Goal: Transaction & Acquisition: Book appointment/travel/reservation

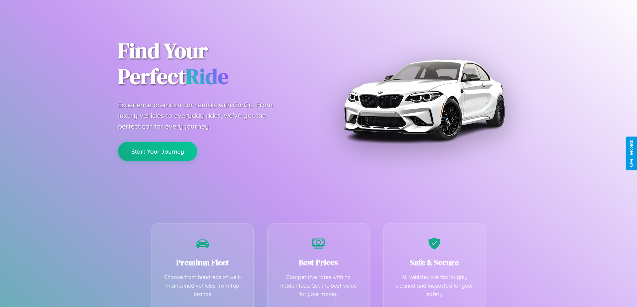
scroll to position [132, 0]
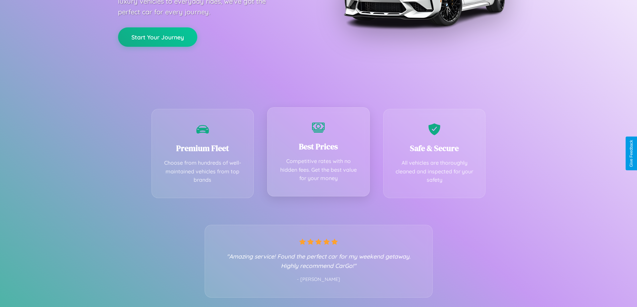
click at [318, 154] on div "Best Prices Competitive rates with no hidden fees. Get the best value for your …" at bounding box center [318, 151] width 103 height 89
click at [158, 36] on button "Start Your Journey" at bounding box center [157, 36] width 79 height 19
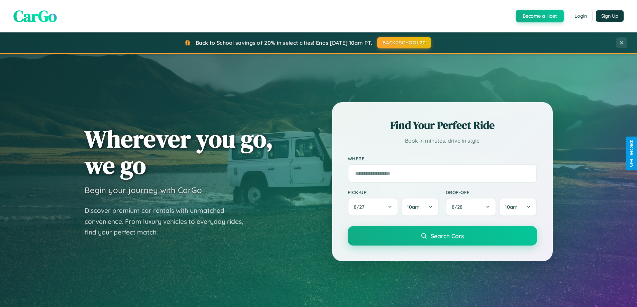
scroll to position [589, 0]
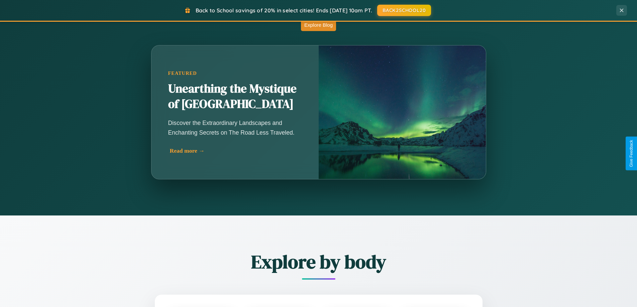
click at [236, 151] on div "Read more →" at bounding box center [237, 150] width 134 height 7
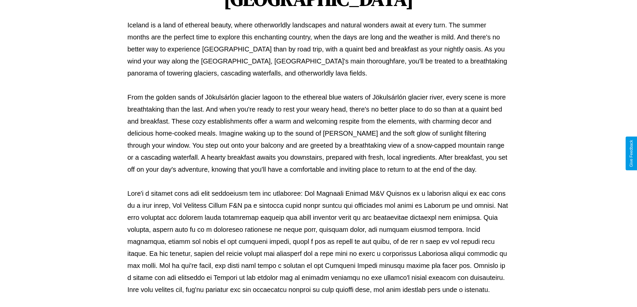
scroll to position [216, 0]
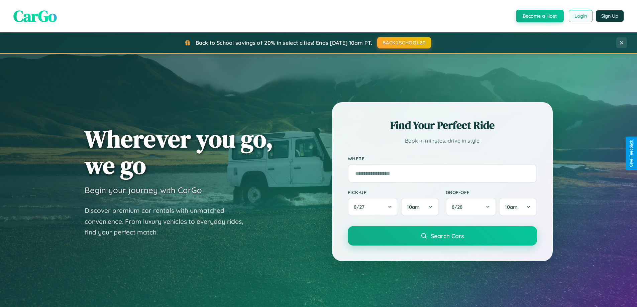
click at [580, 16] on button "Login" at bounding box center [581, 16] width 24 height 12
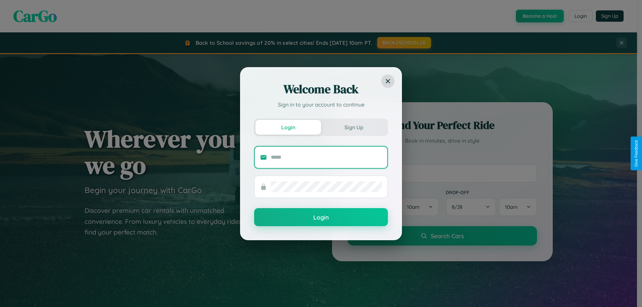
click at [326, 157] on input "text" at bounding box center [326, 157] width 111 height 11
type input "**********"
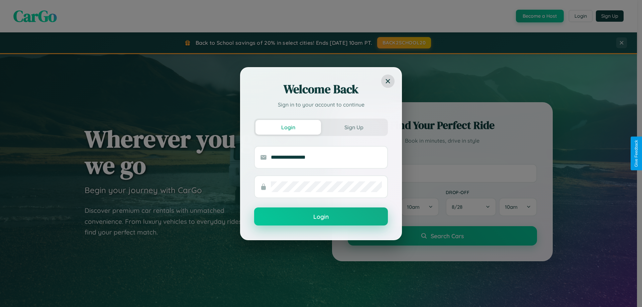
click at [321, 217] on button "Login" at bounding box center [321, 217] width 134 height 18
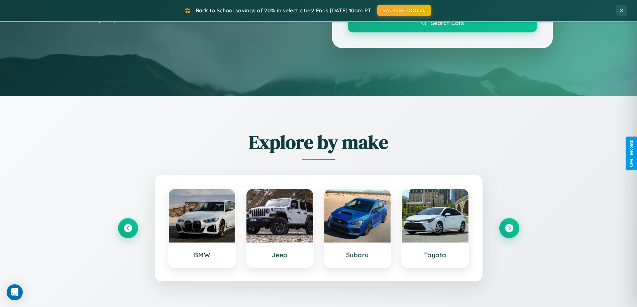
scroll to position [288, 0]
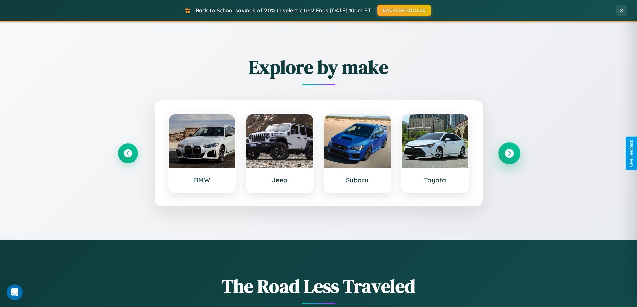
click at [509, 154] on icon at bounding box center [509, 153] width 9 height 9
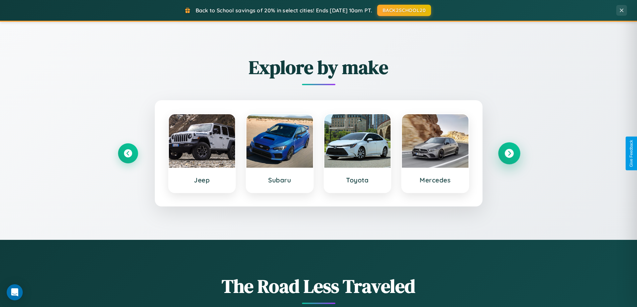
click at [509, 154] on icon at bounding box center [509, 153] width 9 height 9
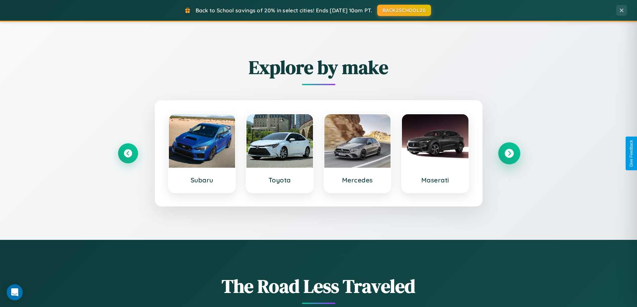
click at [509, 154] on icon at bounding box center [509, 153] width 9 height 9
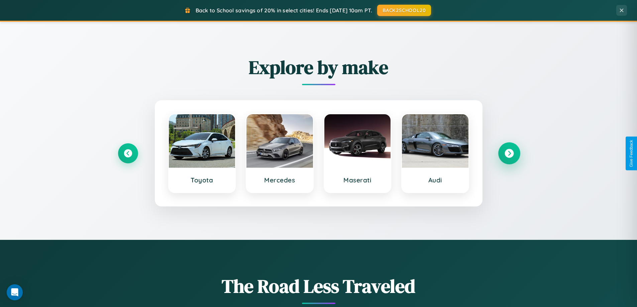
click at [509, 154] on icon at bounding box center [509, 153] width 9 height 9
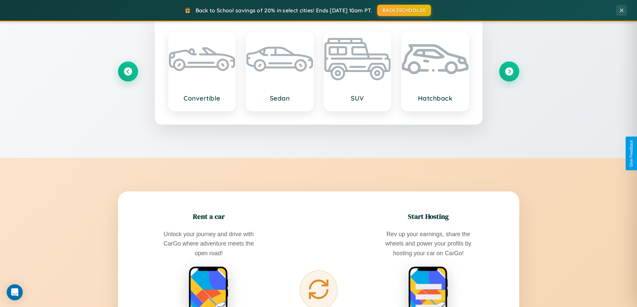
scroll to position [1075, 0]
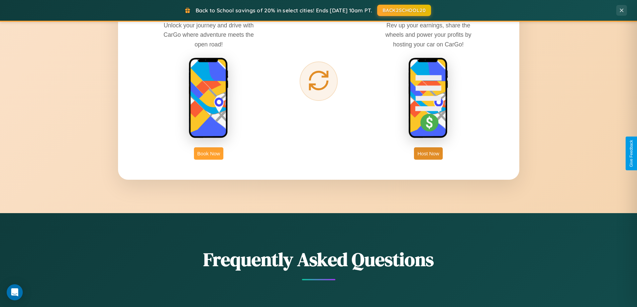
click at [209, 154] on button "Book Now" at bounding box center [208, 153] width 29 height 12
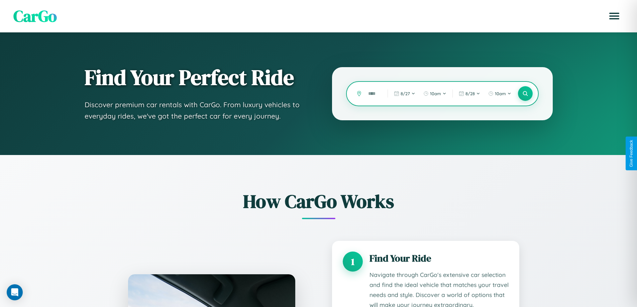
click at [373, 94] on input "text" at bounding box center [373, 94] width 16 height 12
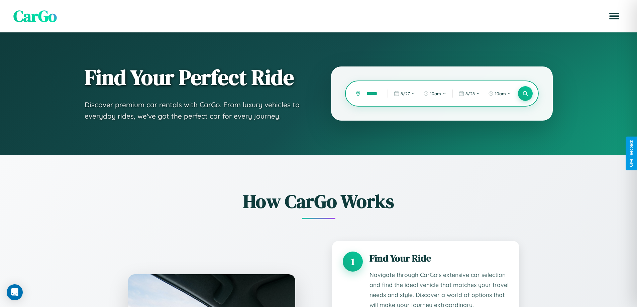
scroll to position [0, 8]
type input "******"
click at [525, 94] on icon at bounding box center [525, 94] width 6 height 6
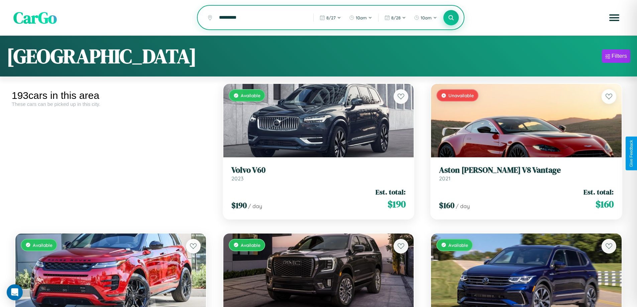
click at [451, 18] on icon at bounding box center [451, 17] width 6 height 6
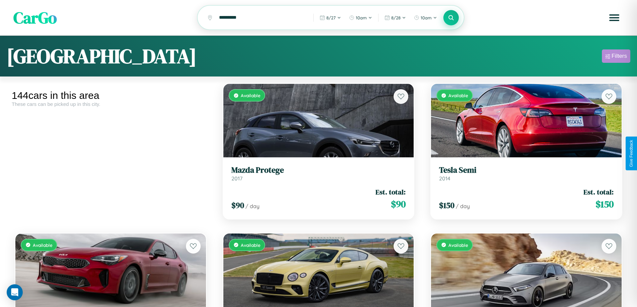
click at [616, 57] on div "Filters" at bounding box center [619, 56] width 15 height 7
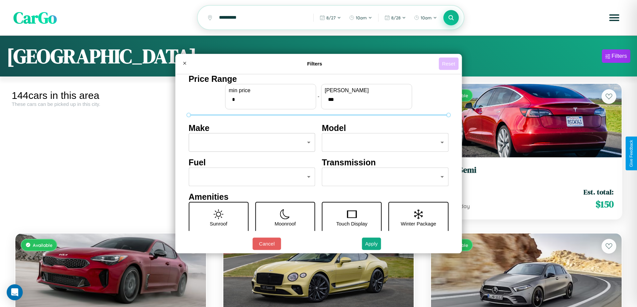
click at [449, 64] on button "Reset" at bounding box center [449, 64] width 20 height 12
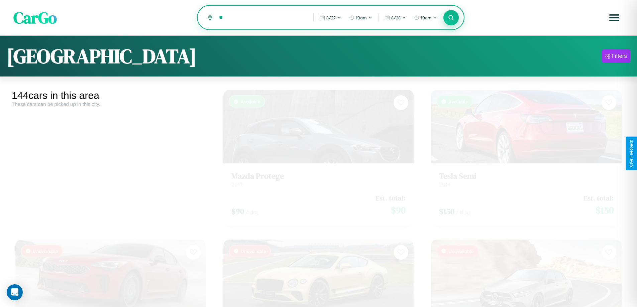
type input "*"
type input "*********"
click at [451, 18] on icon at bounding box center [451, 17] width 6 height 6
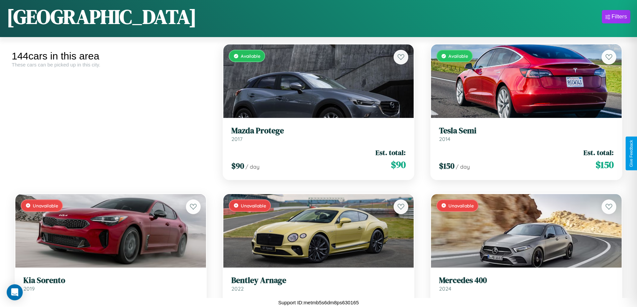
scroll to position [4437, 0]
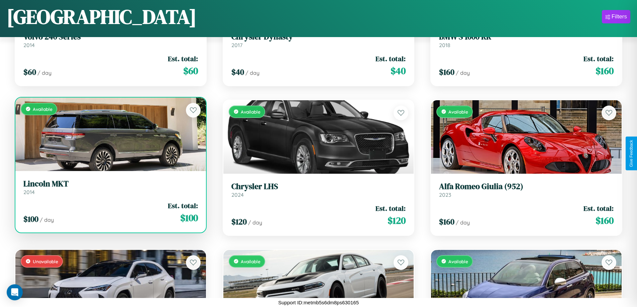
click at [110, 190] on link "Lincoln MKT 2014" at bounding box center [110, 187] width 175 height 16
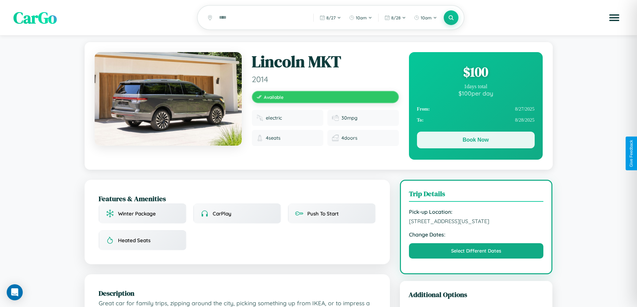
click at [476, 141] on button "Book Now" at bounding box center [476, 140] width 118 height 17
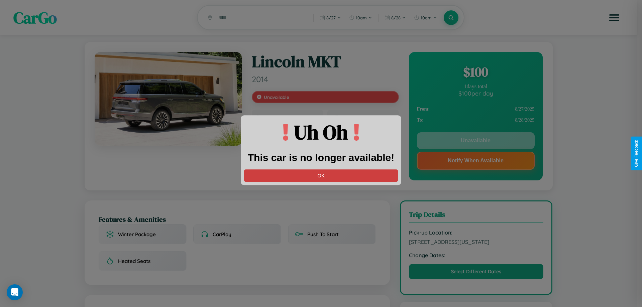
click at [321, 176] on button "OK" at bounding box center [321, 176] width 154 height 12
